Goal: Transaction & Acquisition: Purchase product/service

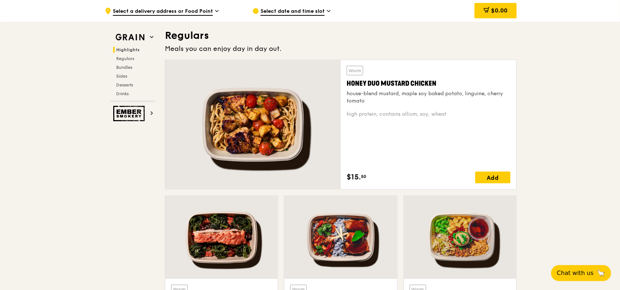
scroll to position [489, 0]
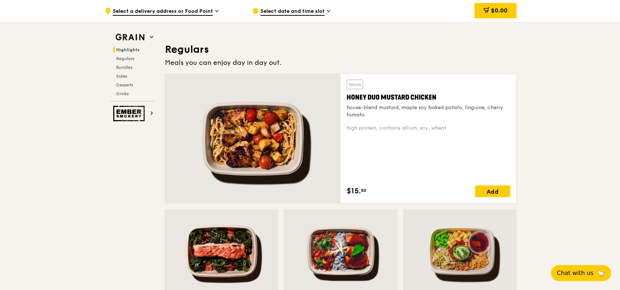
click at [130, 49] on span "Highlights" at bounding box center [127, 49] width 23 height 5
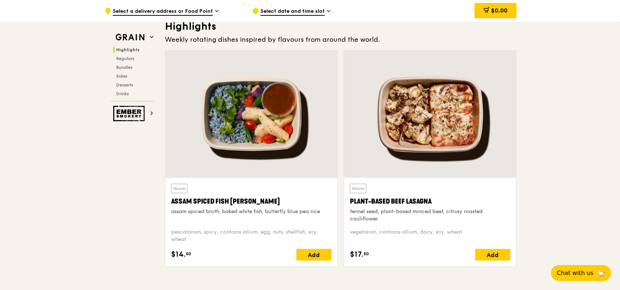
scroll to position [220, 0]
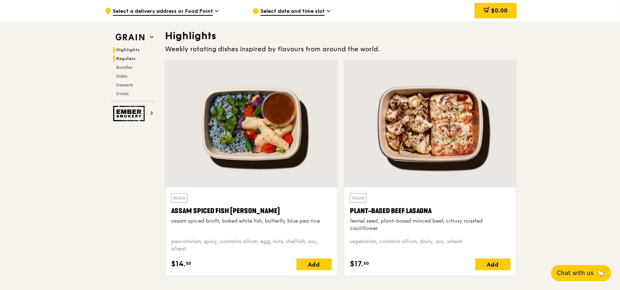
click at [122, 56] on span "Regulars" at bounding box center [125, 58] width 19 height 5
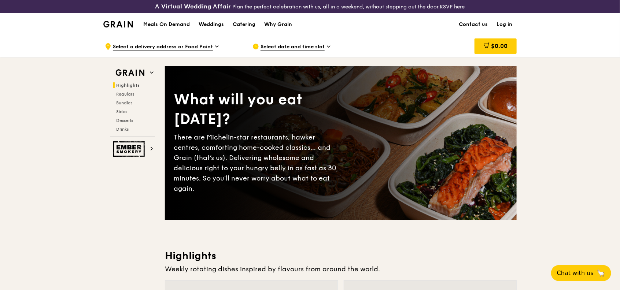
scroll to position [0, 0]
click at [179, 25] on h1 "Meals On Demand" at bounding box center [166, 24] width 47 height 7
click at [250, 23] on div "Catering" at bounding box center [244, 25] width 23 height 22
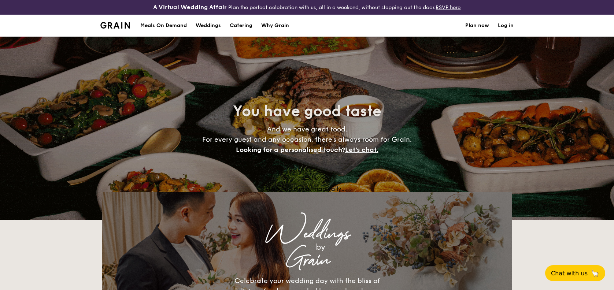
select select
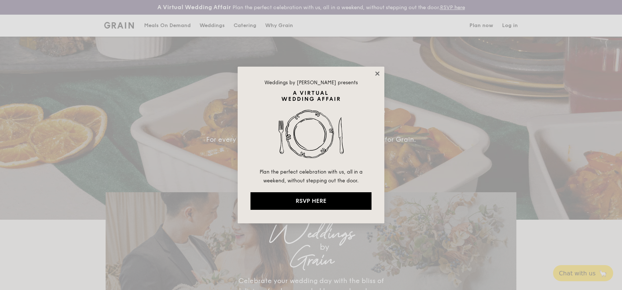
click at [377, 73] on icon at bounding box center [377, 73] width 4 height 4
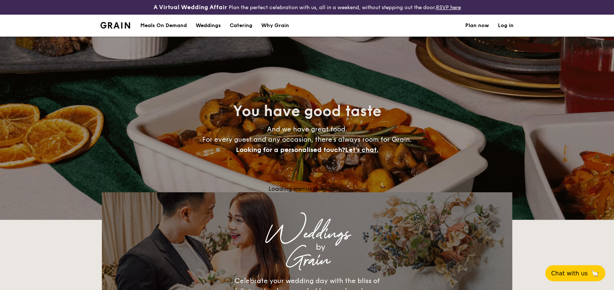
click at [168, 26] on div "Meals On Demand" at bounding box center [163, 26] width 47 height 22
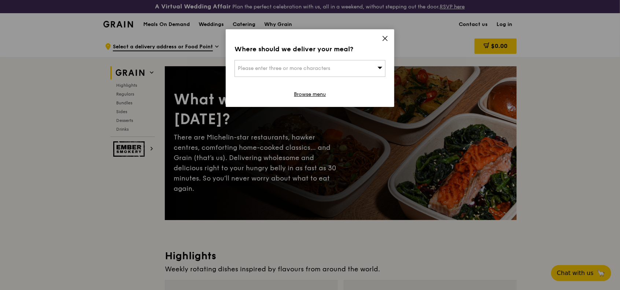
click at [389, 40] on div "Where should we deliver your meal? Please enter three or more characters Browse…" at bounding box center [310, 68] width 169 height 78
click at [384, 35] on icon at bounding box center [385, 38] width 7 height 7
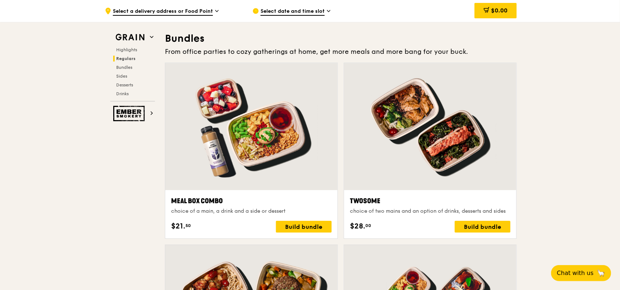
scroll to position [1075, 0]
